Goal: Task Accomplishment & Management: Manage account settings

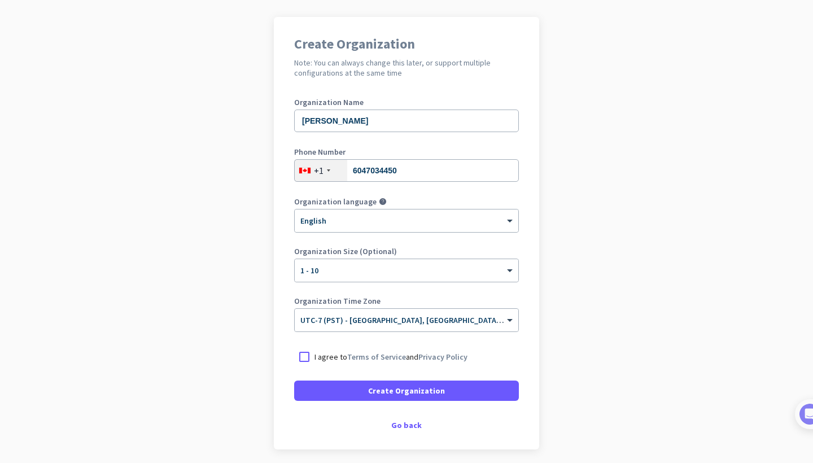
scroll to position [83, 0]
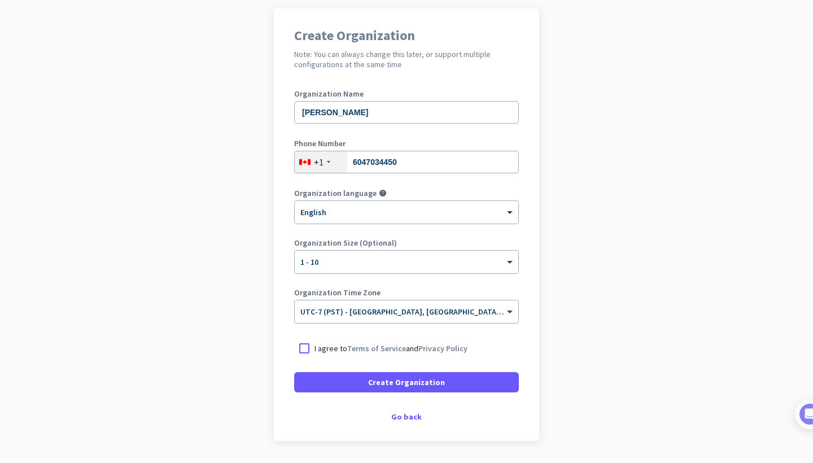
click at [344, 345] on p "I agree to Terms of Service and Privacy Policy" at bounding box center [390, 348] width 153 height 11
click at [0, 0] on input "I agree to Terms of Service and Privacy Policy" at bounding box center [0, 0] width 0 height 0
click at [332, 368] on form "Organization Name [PERSON_NAME] Phone Number [PHONE_NUMBER] Organization langua…" at bounding box center [406, 241] width 225 height 303
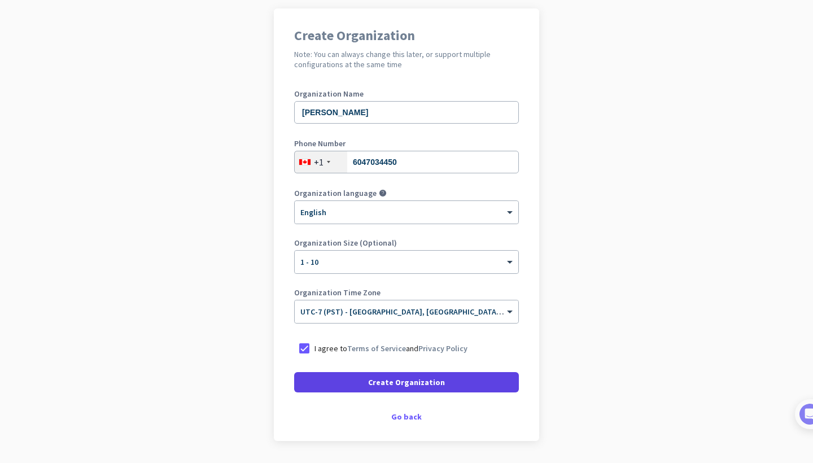
click at [335, 370] on span at bounding box center [406, 382] width 225 height 27
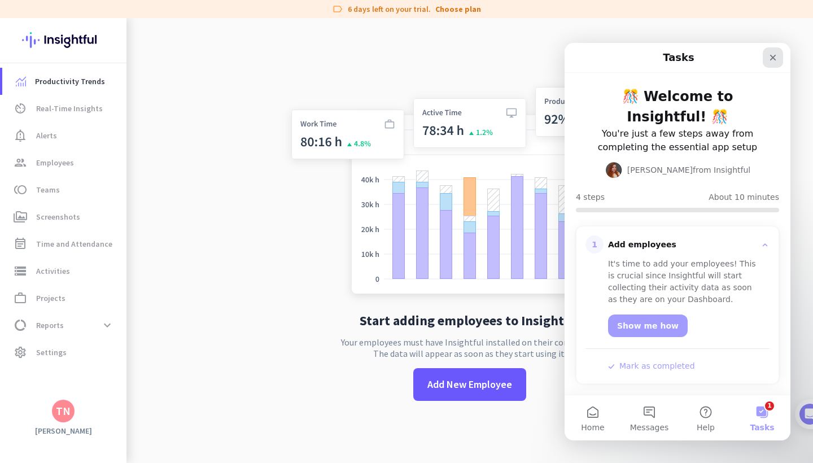
click at [774, 60] on icon "Close" at bounding box center [772, 57] width 9 height 9
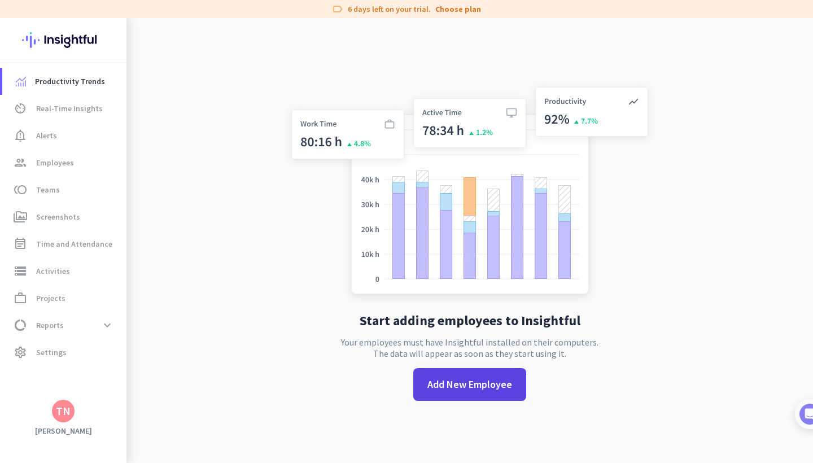
click at [464, 382] on span "Add New Employee" at bounding box center [469, 384] width 85 height 15
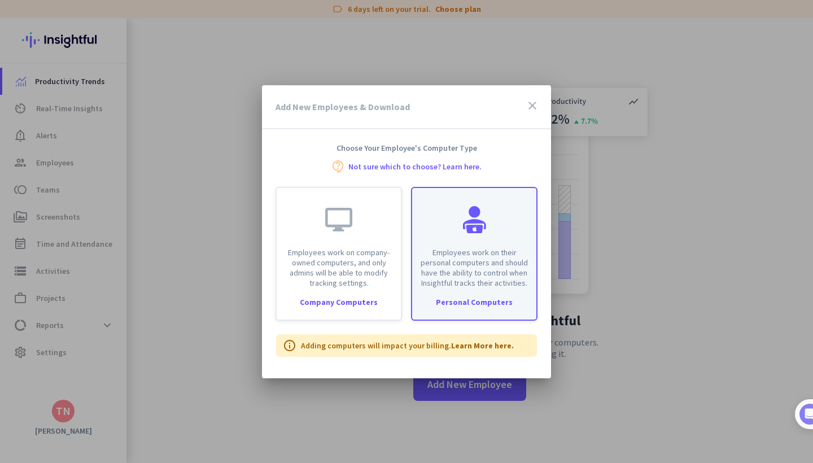
click at [485, 236] on div "Employees work on their personal computers and should have the ability to contr…" at bounding box center [474, 238] width 124 height 100
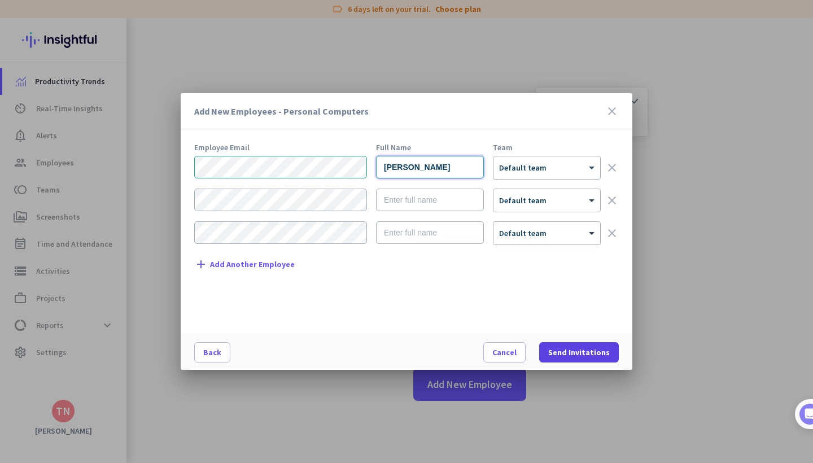
type input "[PERSON_NAME]"
click at [564, 347] on span "Send Invitations" at bounding box center [579, 352] width 62 height 11
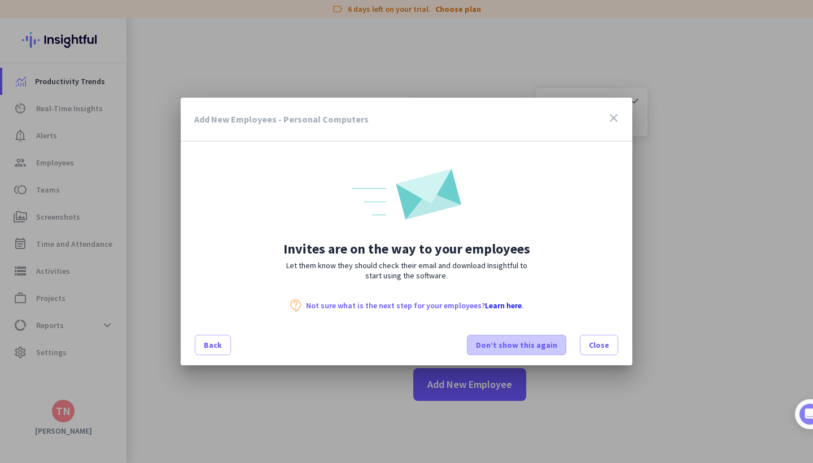
click at [518, 341] on span "Don’t show this again" at bounding box center [516, 344] width 81 height 11
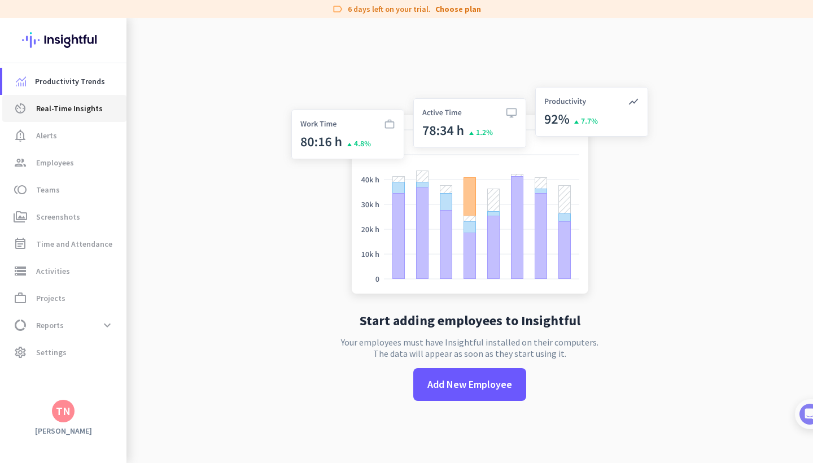
click at [74, 114] on span "Real-Time Insights" at bounding box center [69, 109] width 67 height 14
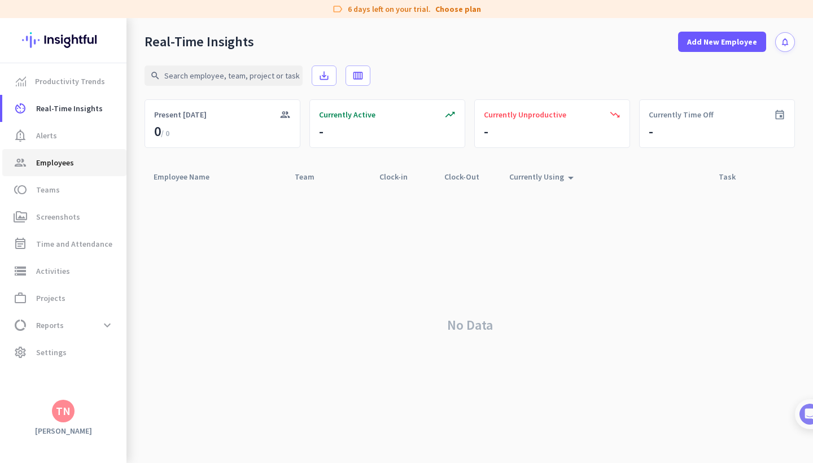
click at [79, 159] on span "group Employees" at bounding box center [64, 163] width 106 height 14
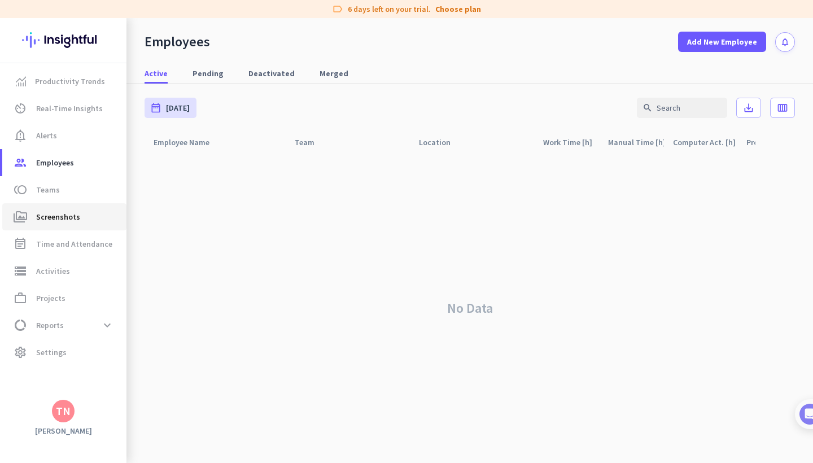
click at [84, 220] on span "perm_media Screenshots" at bounding box center [64, 217] width 106 height 14
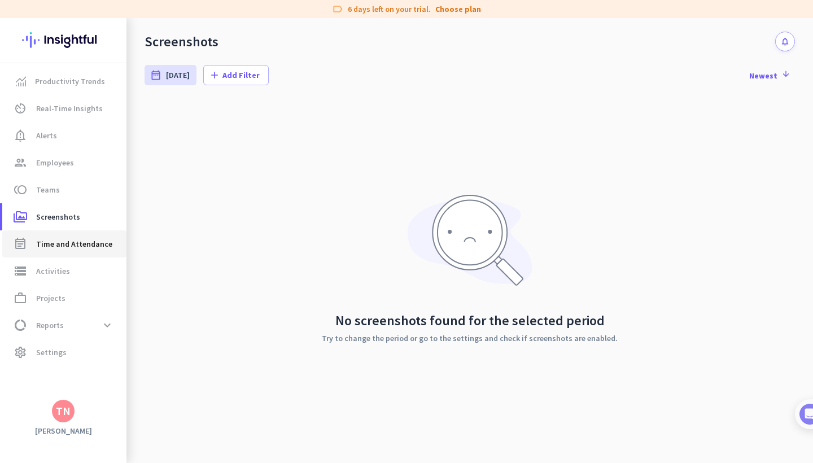
click at [84, 244] on span "Time and Attendance" at bounding box center [74, 244] width 76 height 14
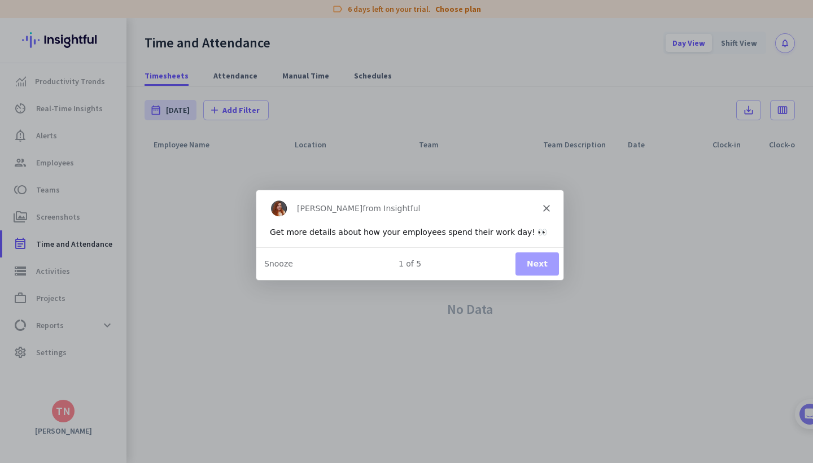
click at [541, 258] on button "Next" at bounding box center [536, 262] width 43 height 23
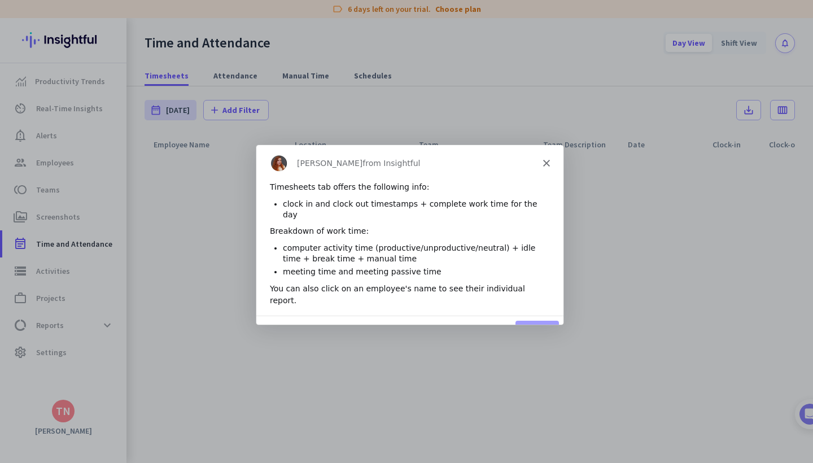
click at [538, 320] on button "Next" at bounding box center [536, 331] width 43 height 23
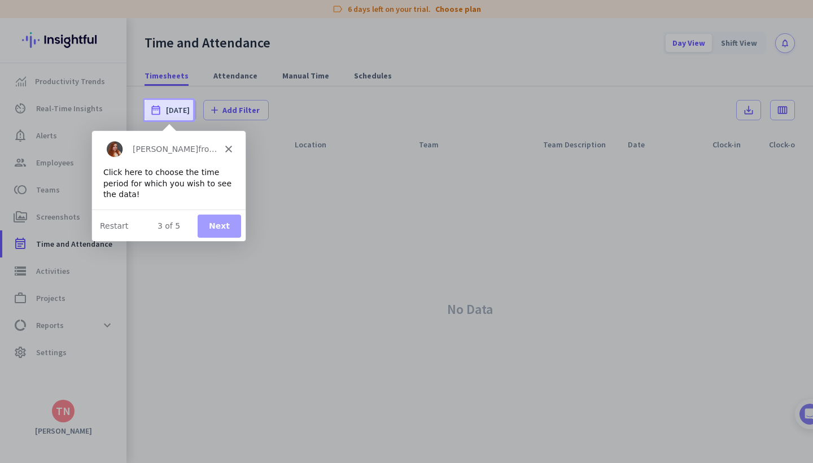
click at [227, 145] on icon "Close" at bounding box center [228, 148] width 7 height 7
